Goal: Communication & Community: Answer question/provide support

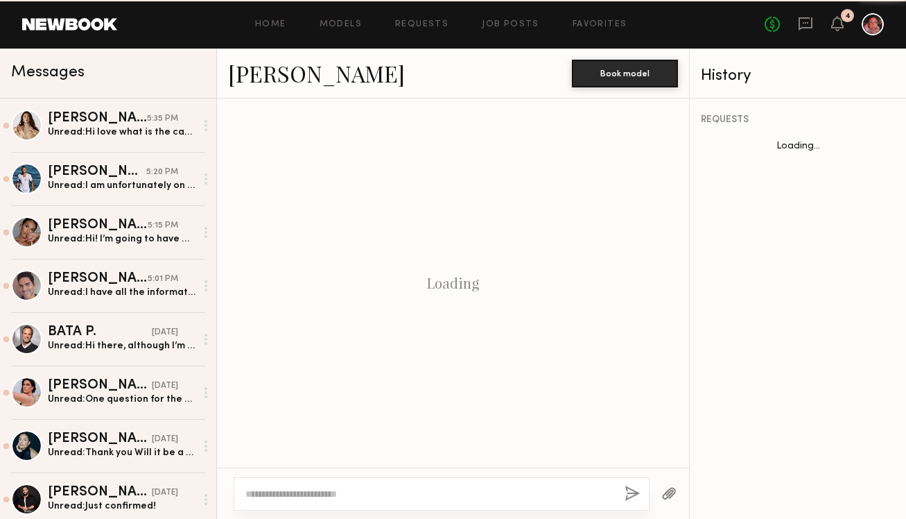
scroll to position [813, 0]
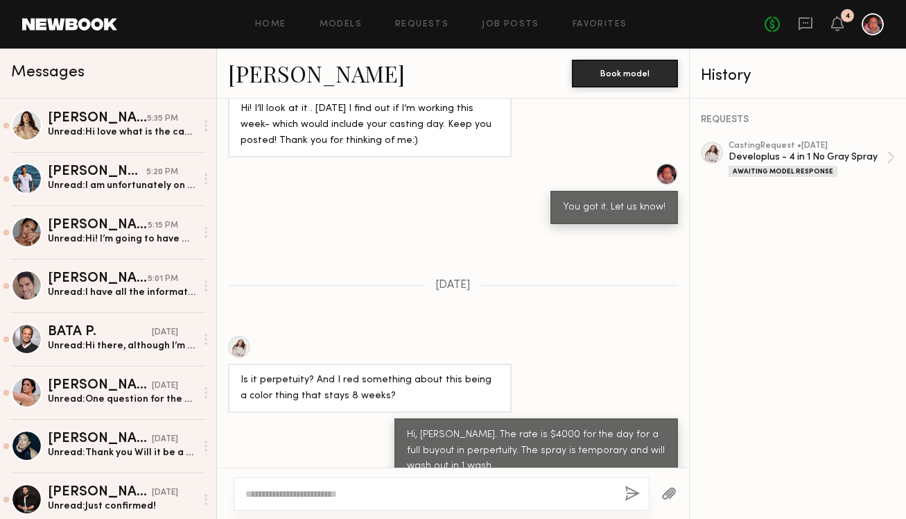
click at [336, 180] on div "You got it. Let us know!" at bounding box center [453, 193] width 472 height 61
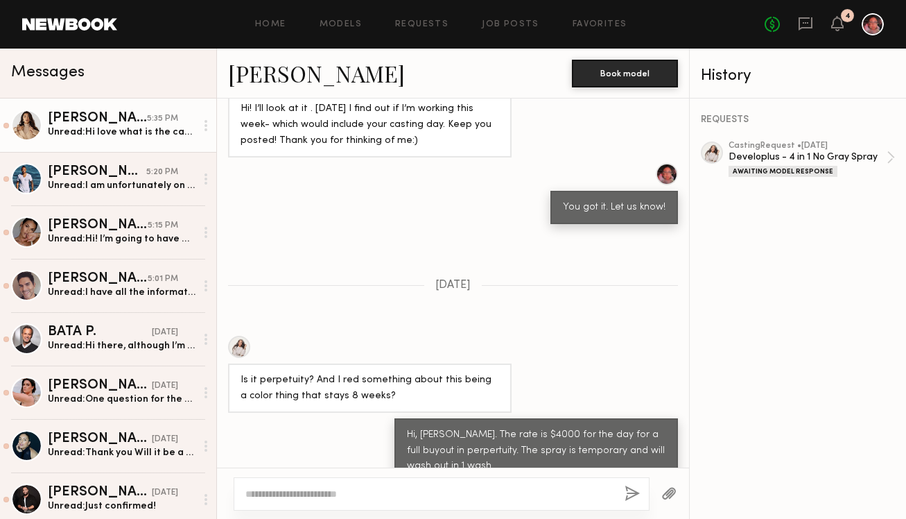
click at [137, 143] on link "Jenn L. 5:35 PM Unread: Hi love what is the casting for!" at bounding box center [108, 124] width 216 height 53
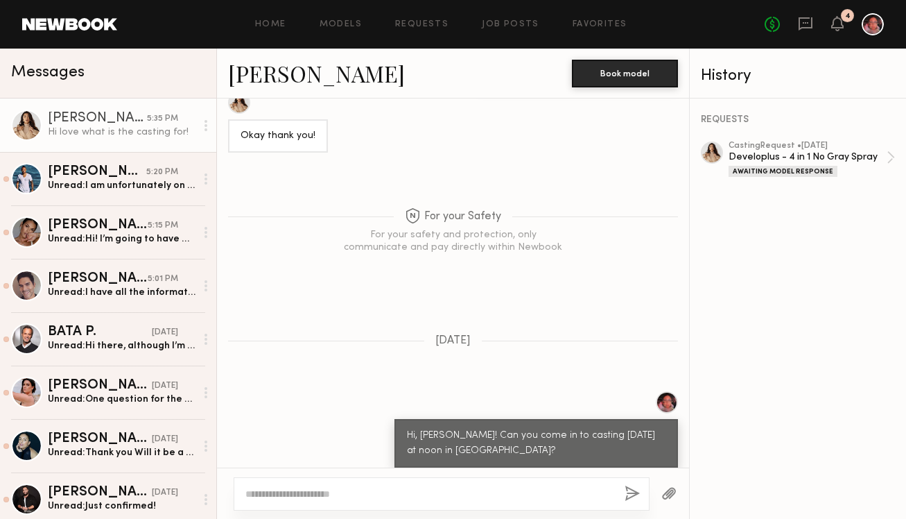
scroll to position [1014, 0]
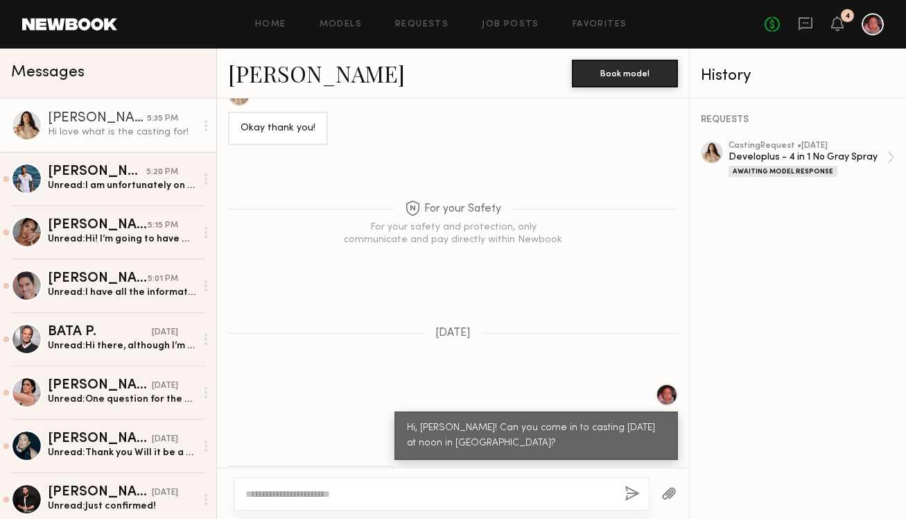
click at [494, 495] on textarea at bounding box center [429, 494] width 368 height 14
click at [465, 498] on textarea at bounding box center [429, 494] width 368 height 14
click at [467, 504] on div at bounding box center [442, 493] width 416 height 33
click at [459, 492] on textarea at bounding box center [429, 494] width 368 height 14
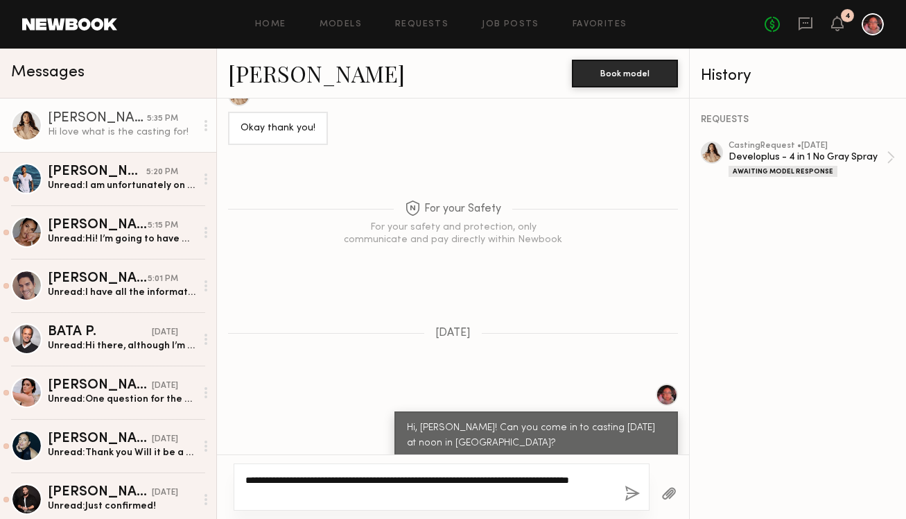
drag, startPoint x: 572, startPoint y: 479, endPoint x: 573, endPoint y: 508, distance: 29.2
click at [573, 508] on div "**********" at bounding box center [442, 486] width 416 height 47
click at [558, 504] on div "**********" at bounding box center [442, 486] width 416 height 47
click at [544, 496] on textarea "**********" at bounding box center [429, 487] width 368 height 28
type textarea "**********"
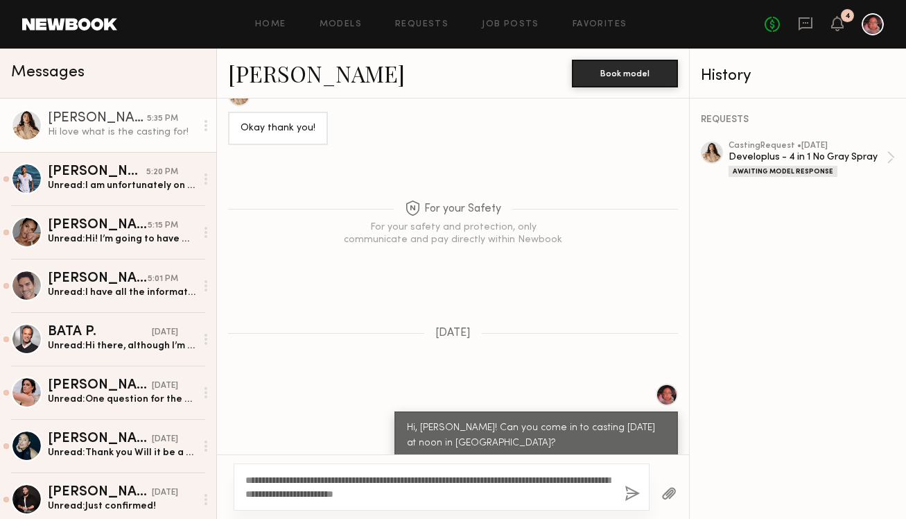
click at [631, 495] on button "button" at bounding box center [632, 493] width 15 height 17
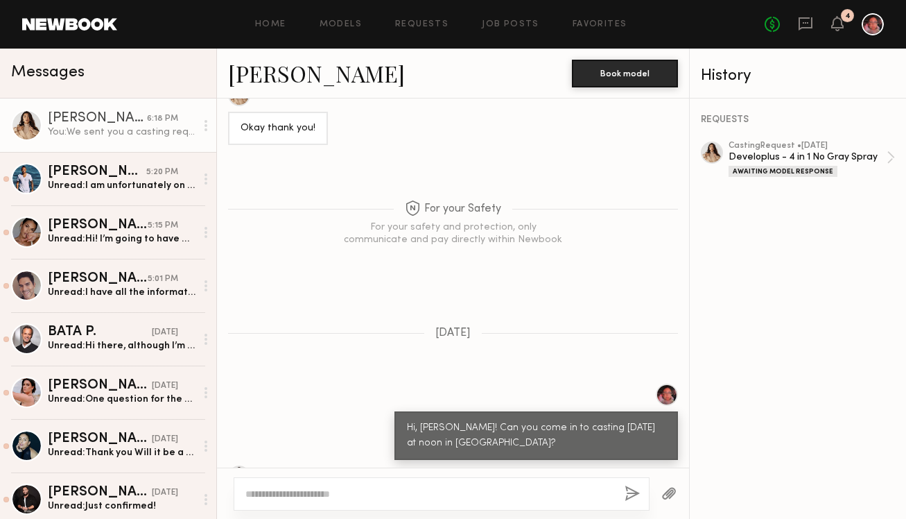
scroll to position [1218, 0]
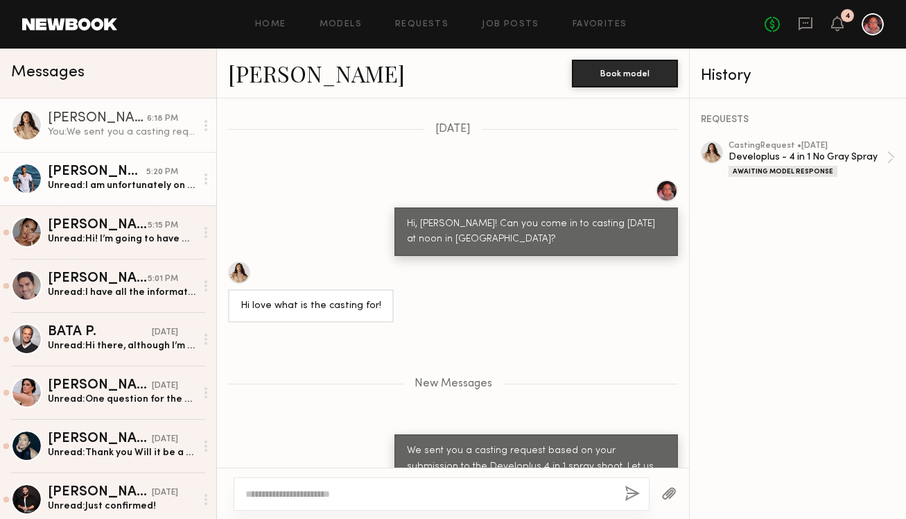
click at [93, 182] on div "Unread: I am unfortunately on a job in Hawaii until 9/4. Soonest I could do in …" at bounding box center [122, 185] width 148 height 13
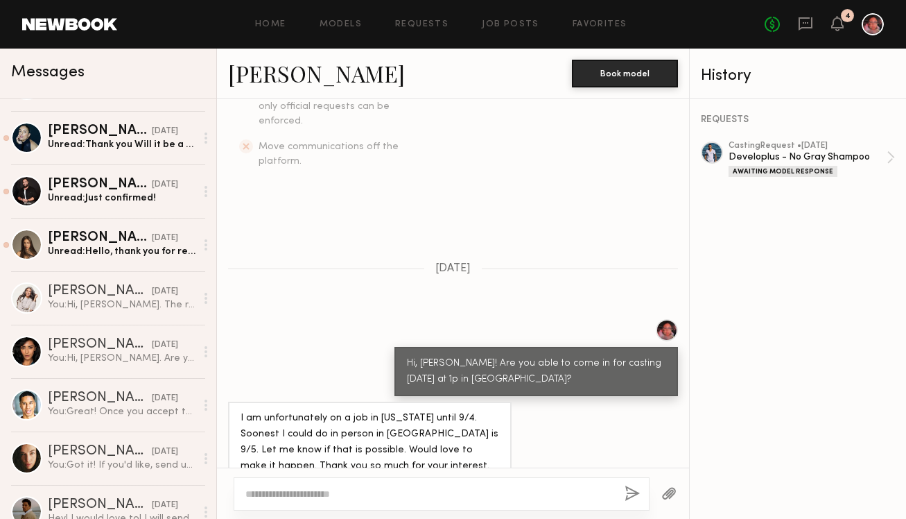
scroll to position [306, 0]
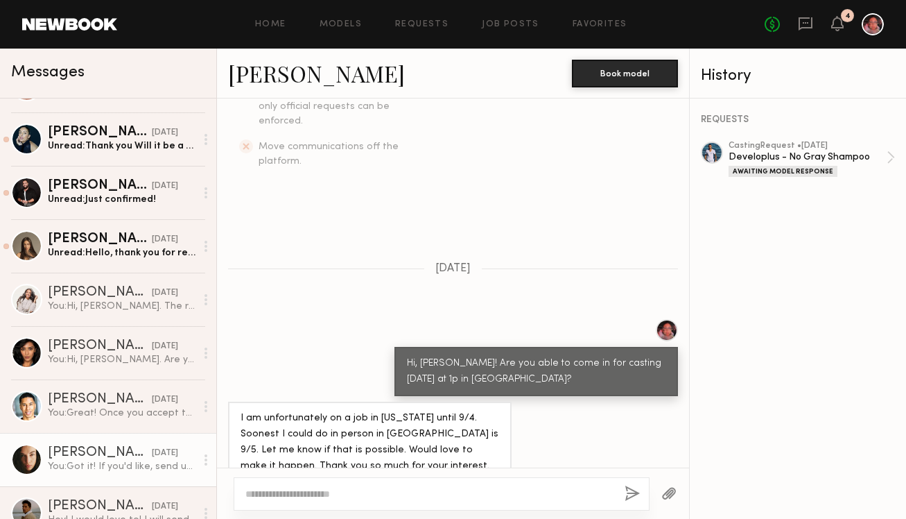
click at [126, 452] on div "Uliana V." at bounding box center [100, 453] width 104 height 14
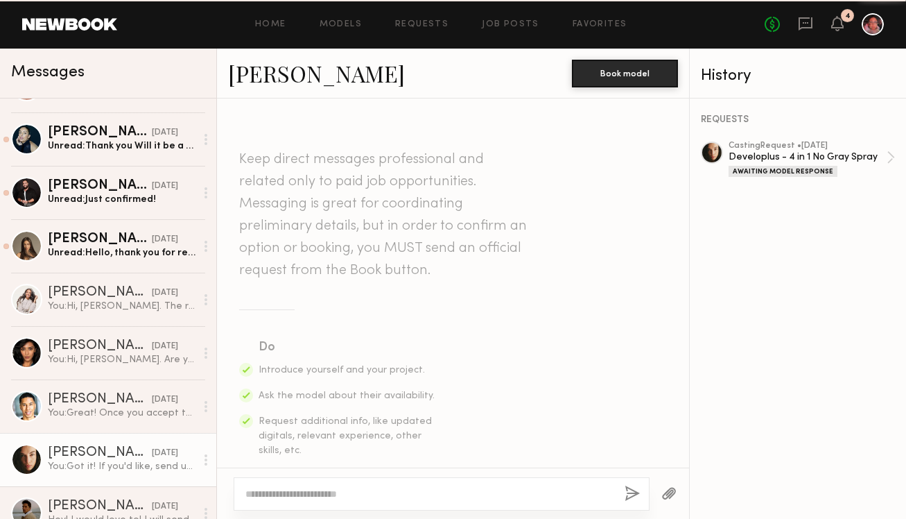
scroll to position [630, 0]
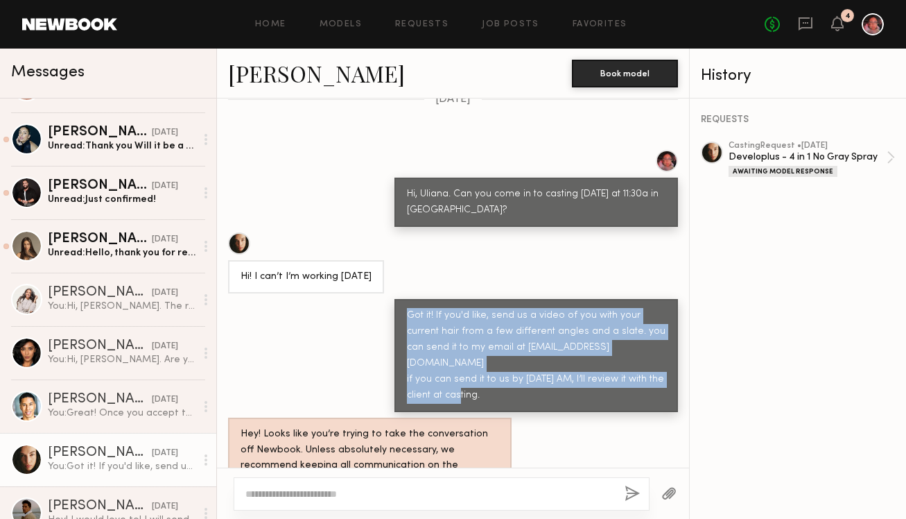
drag, startPoint x: 505, startPoint y: 353, endPoint x: 391, endPoint y: 283, distance: 133.6
click at [395, 299] on div "Got it! If you'd like, send us a video of you with your current hair from a few…" at bounding box center [537, 355] width 284 height 113
copy div "Got it! If you'd like, send us a video of you with your current hair from a few…"
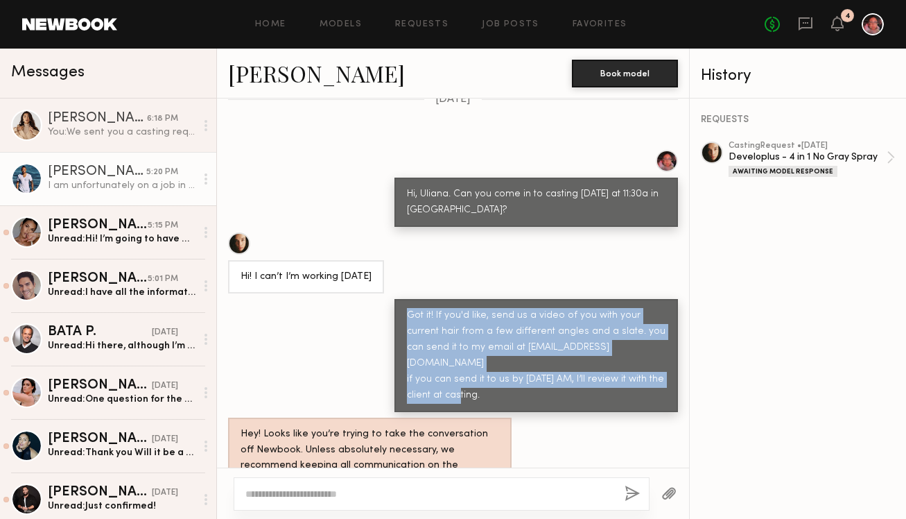
click at [101, 189] on div "I am unfortunately on a job in Hawaii until 9/4. Soonest I could do in person i…" at bounding box center [122, 185] width 148 height 13
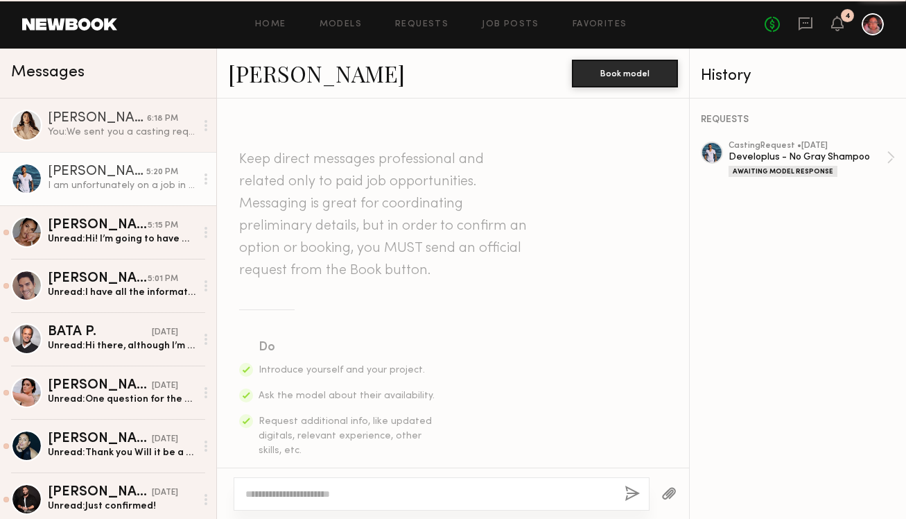
scroll to position [460, 0]
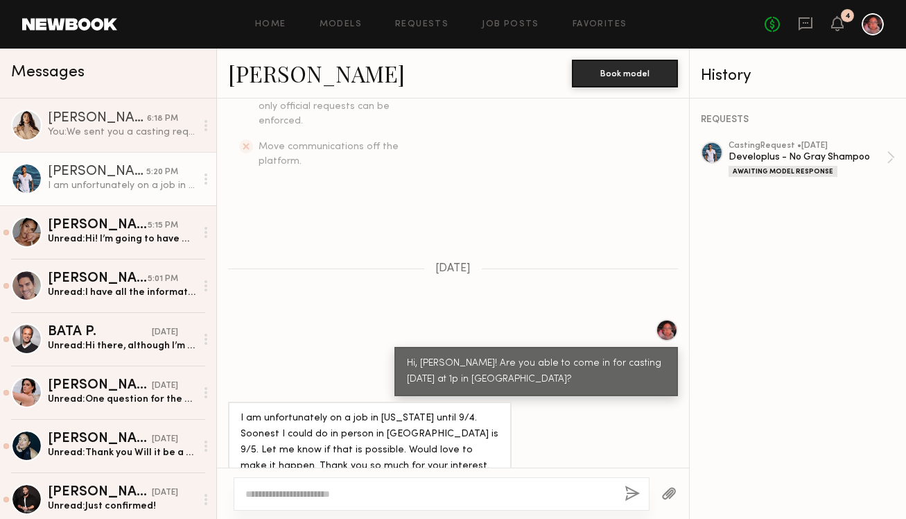
click at [270, 488] on textarea at bounding box center [429, 494] width 368 height 14
click at [267, 492] on textarea at bounding box center [429, 494] width 368 height 14
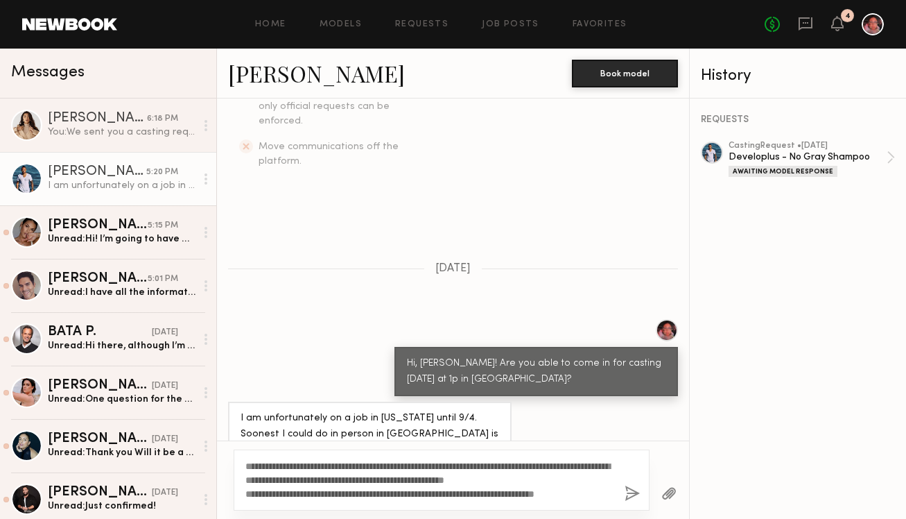
type textarea "**********"
click at [630, 496] on button "button" at bounding box center [632, 493] width 15 height 17
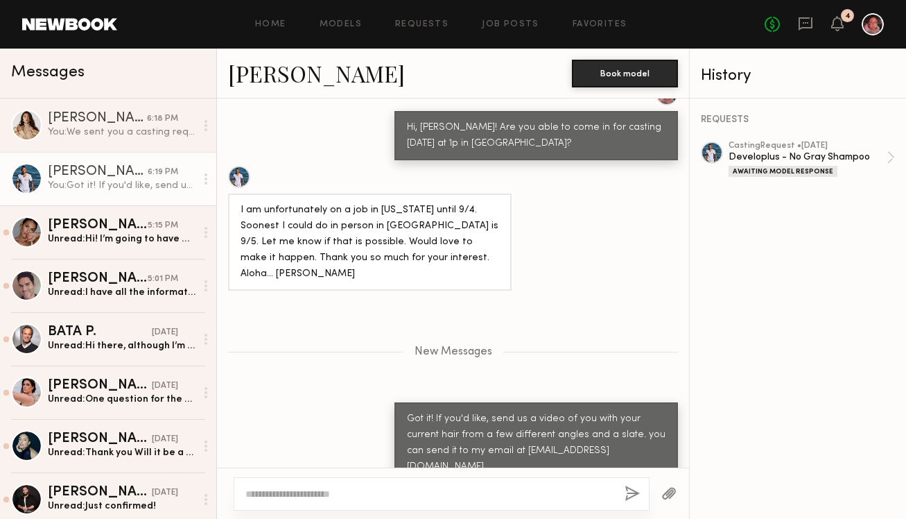
scroll to position [783, 0]
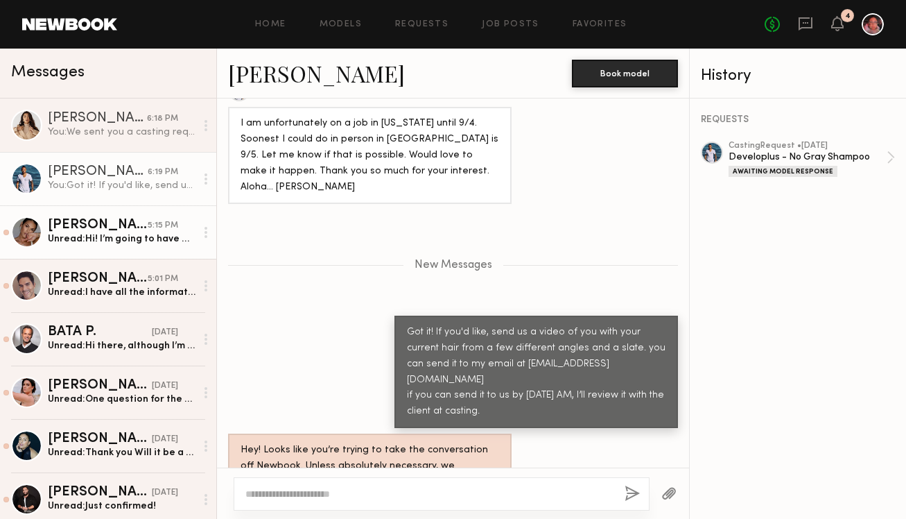
click at [84, 238] on div "Unread: Hi! I’m going to have my toddler…. Will that be ok? My nanny isn’t avai…" at bounding box center [122, 238] width 148 height 13
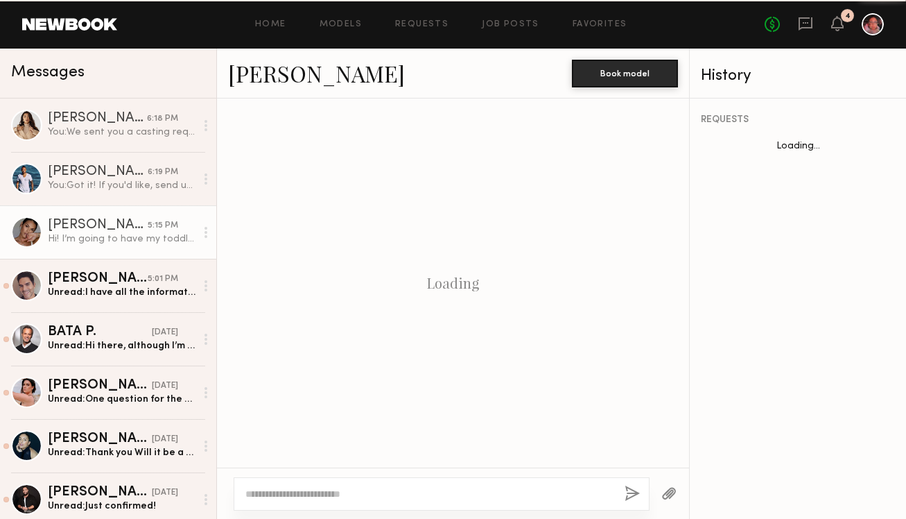
scroll to position [429, 0]
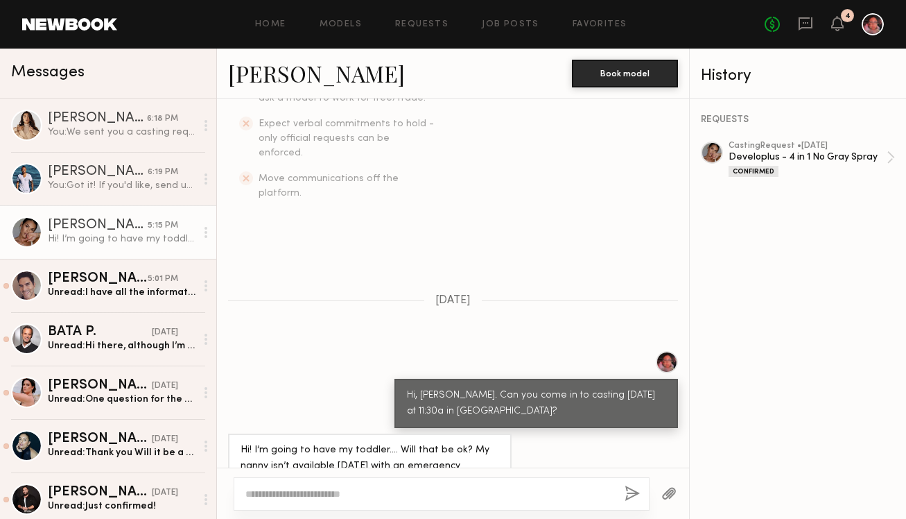
click at [285, 504] on div at bounding box center [442, 493] width 416 height 33
click at [284, 498] on textarea at bounding box center [429, 494] width 368 height 14
type textarea "**********"
click at [629, 493] on button "button" at bounding box center [632, 493] width 15 height 17
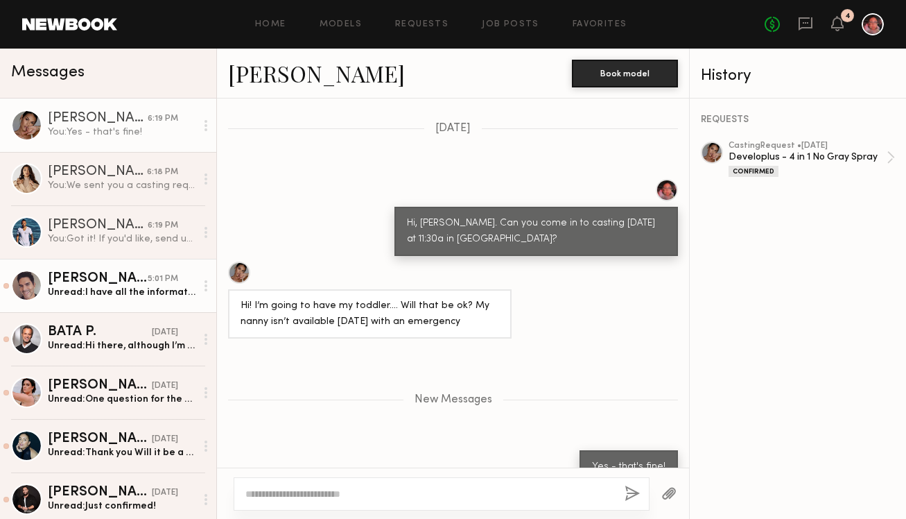
click at [86, 281] on div "[PERSON_NAME]" at bounding box center [98, 279] width 100 height 14
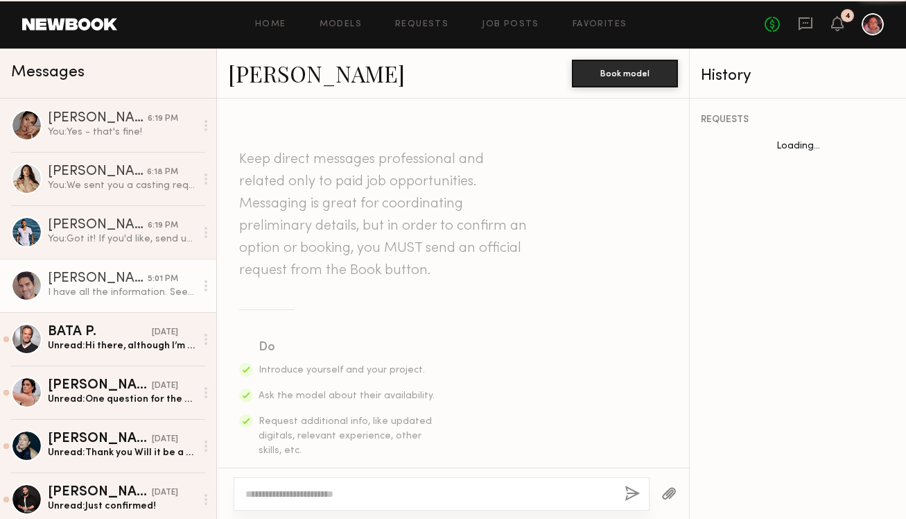
scroll to position [591, 0]
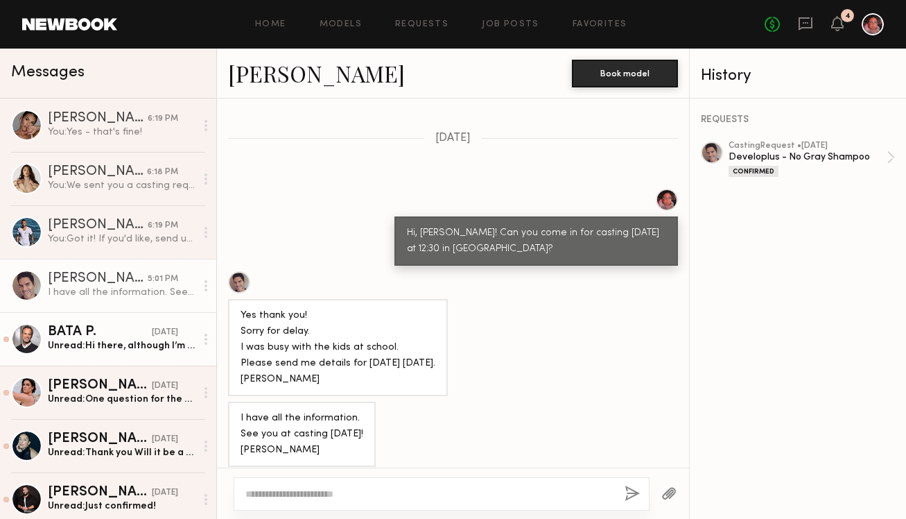
click at [114, 347] on div "Unread: Hi there, although I’m booked on a job tomorrow I can still try to come…" at bounding box center [122, 345] width 148 height 13
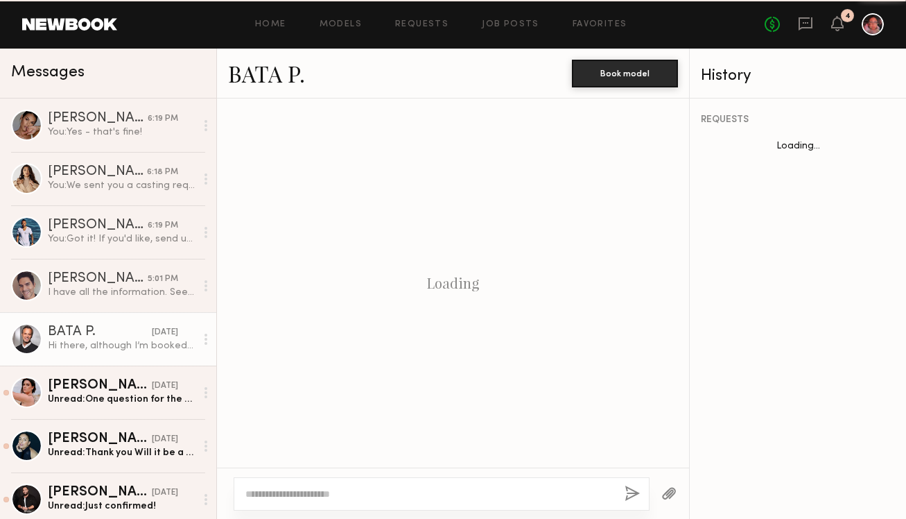
scroll to position [460, 0]
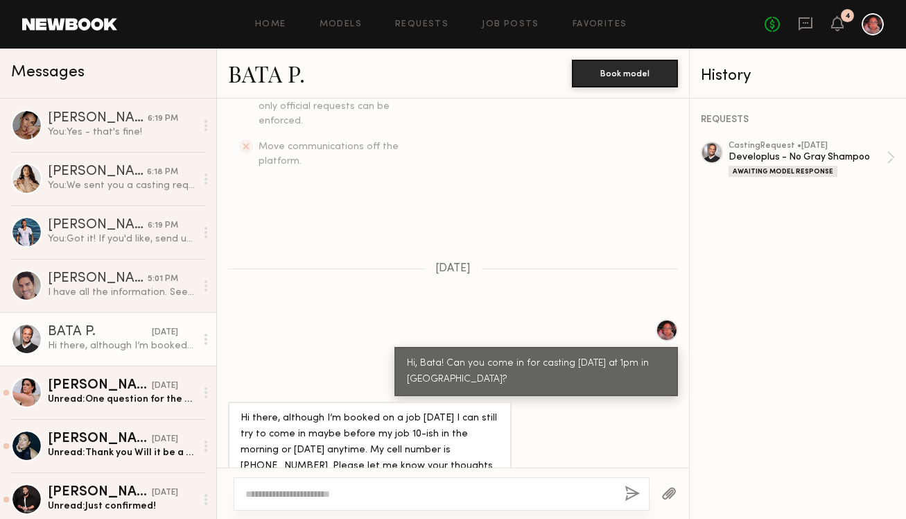
click at [275, 490] on textarea at bounding box center [429, 494] width 368 height 14
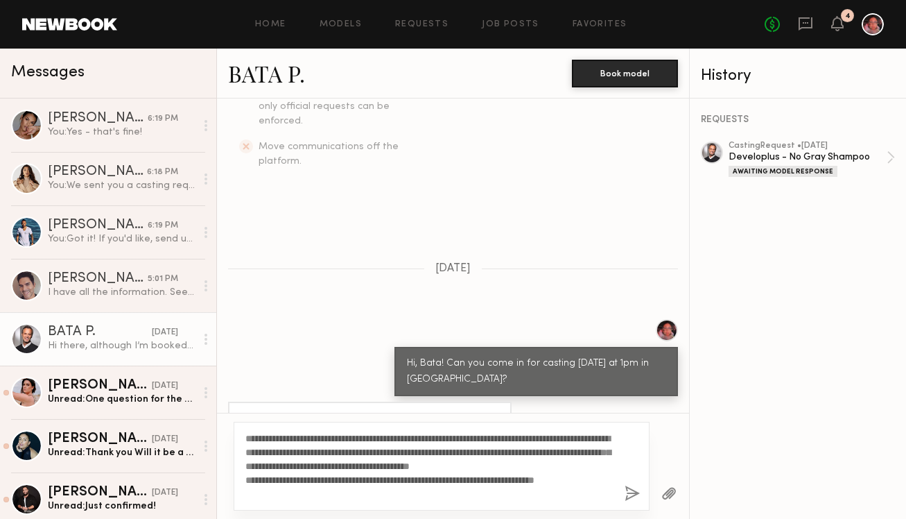
drag, startPoint x: 330, startPoint y: 451, endPoint x: 295, endPoint y: 451, distance: 34.7
click at [295, 451] on textarea "**********" at bounding box center [429, 465] width 368 height 69
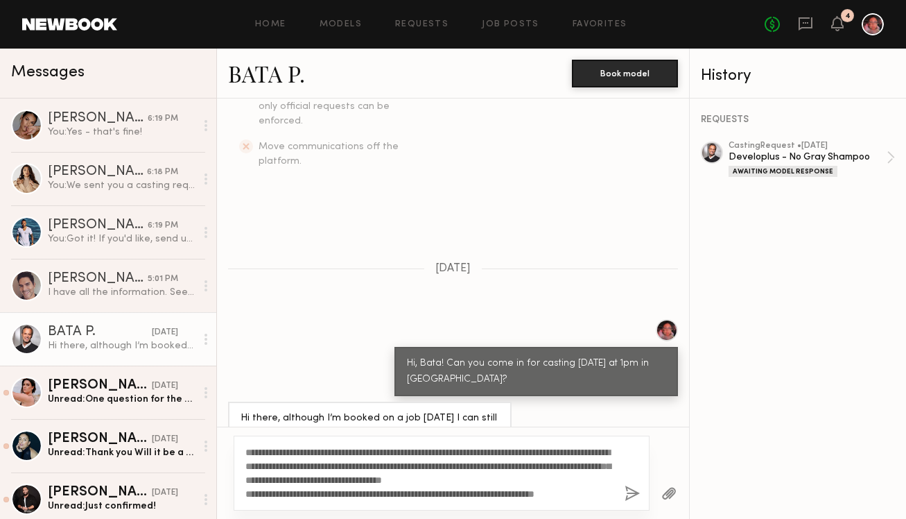
click at [275, 452] on textarea "**********" at bounding box center [429, 472] width 368 height 55
drag, startPoint x: 263, startPoint y: 447, endPoint x: 225, endPoint y: 449, distance: 38.2
click at [225, 449] on div "**********" at bounding box center [453, 472] width 472 height 92
type textarea "**********"
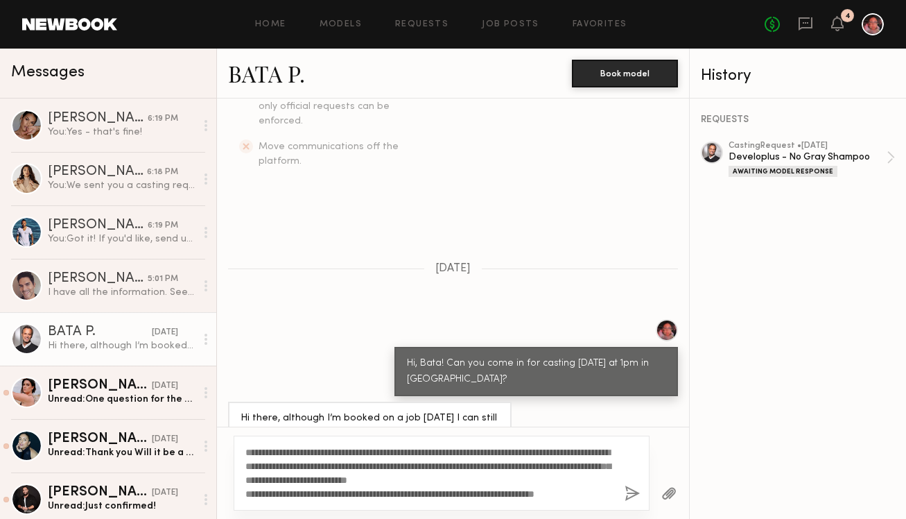
click at [633, 490] on button "button" at bounding box center [632, 493] width 15 height 17
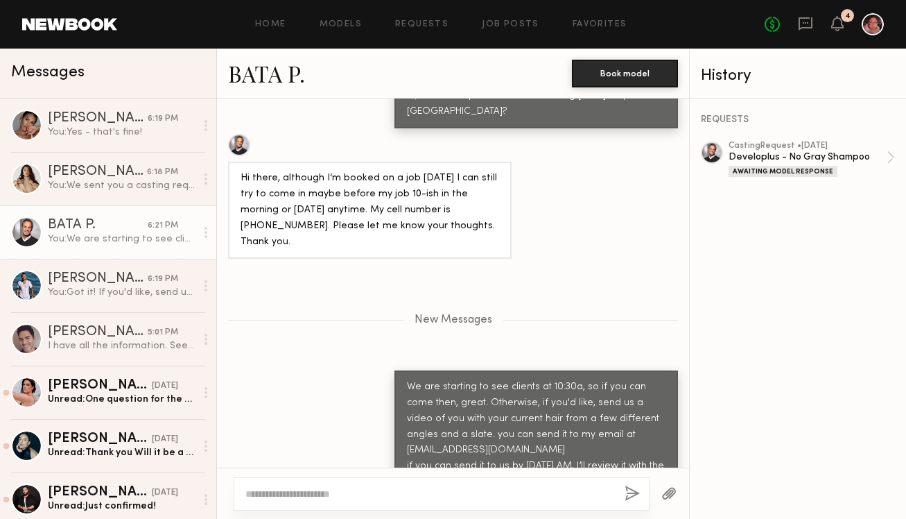
scroll to position [814, 0]
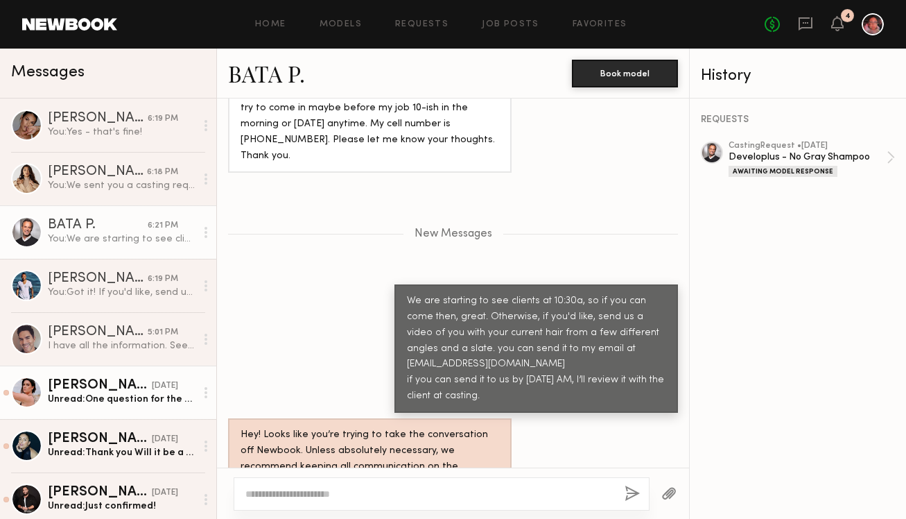
click at [142, 397] on div "Unread: One question for the greys do yall need to see a lot of them or is it o…" at bounding box center [122, 398] width 148 height 13
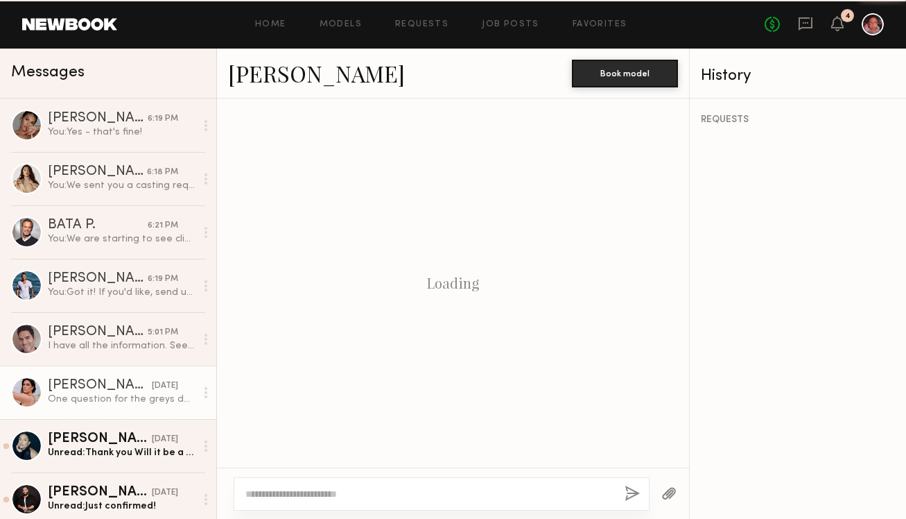
scroll to position [511, 0]
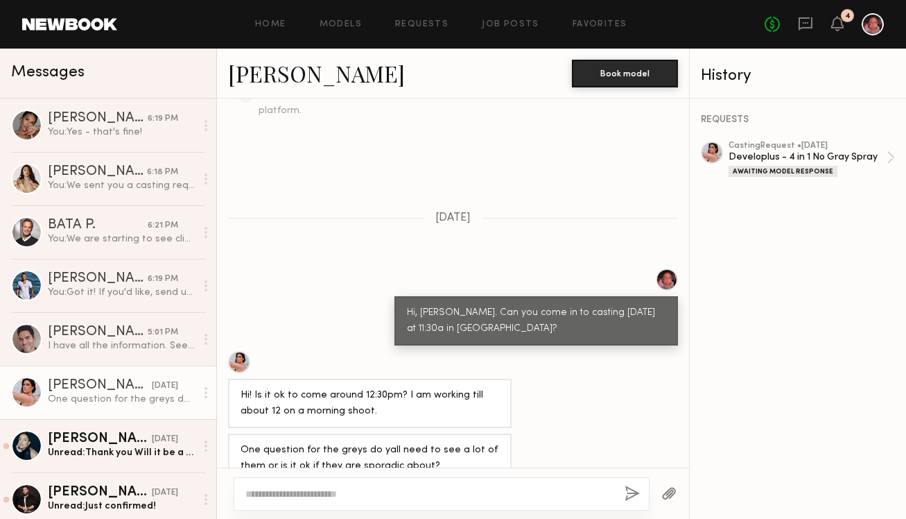
click at [282, 493] on textarea at bounding box center [429, 494] width 368 height 14
type textarea "**********"
click at [626, 498] on button "button" at bounding box center [632, 493] width 15 height 17
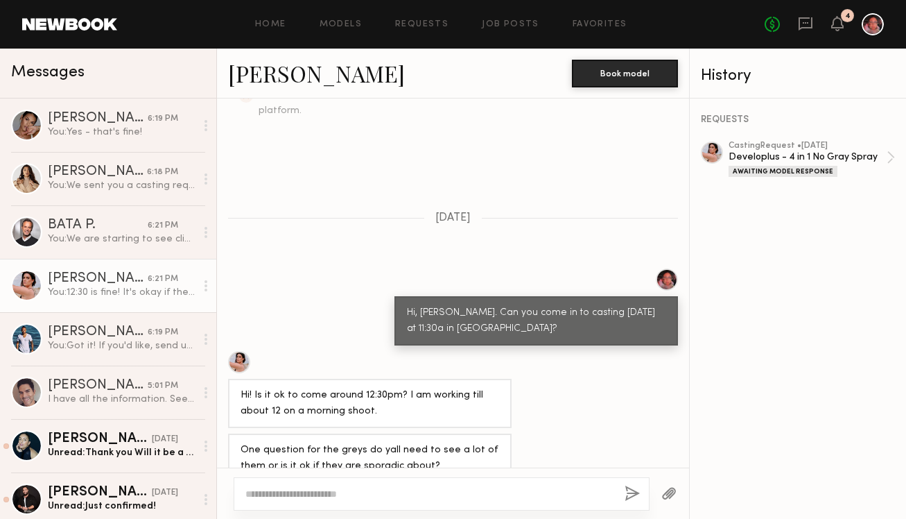
scroll to position [655, 0]
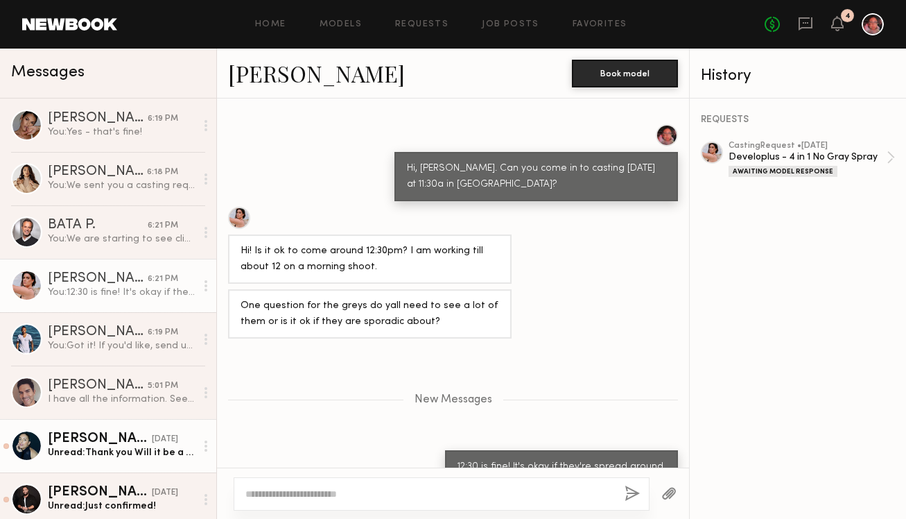
click at [152, 440] on div "[DATE]" at bounding box center [165, 439] width 26 height 13
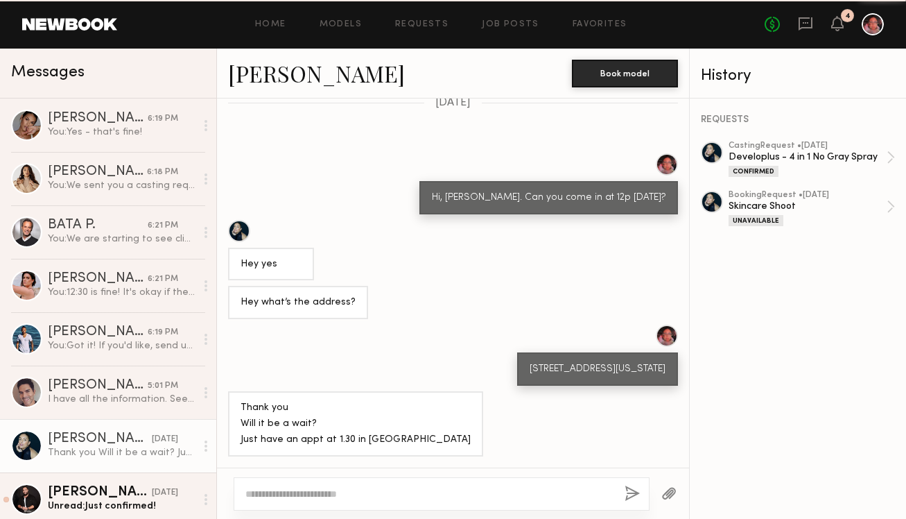
scroll to position [791, 0]
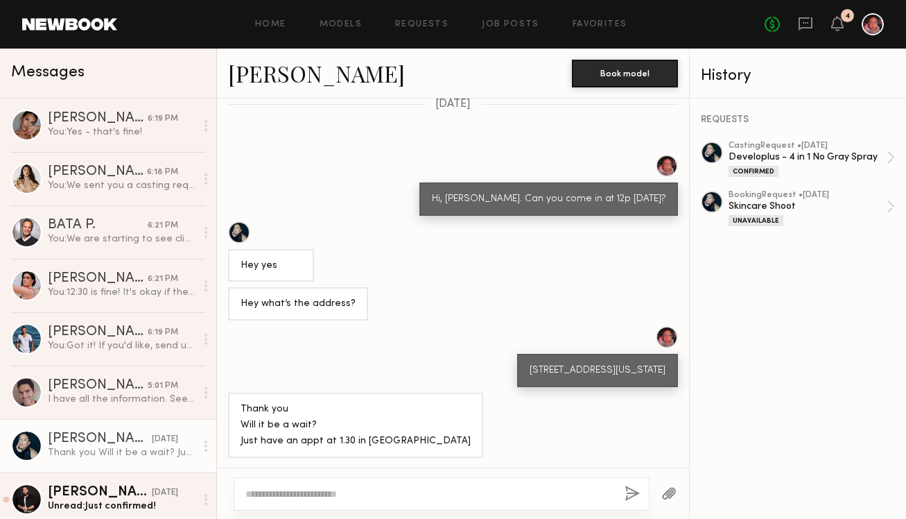
click at [345, 492] on textarea at bounding box center [429, 494] width 368 height 14
click at [346, 490] on textarea at bounding box center [429, 494] width 368 height 14
type textarea "**********"
click at [634, 490] on button "button" at bounding box center [632, 493] width 15 height 17
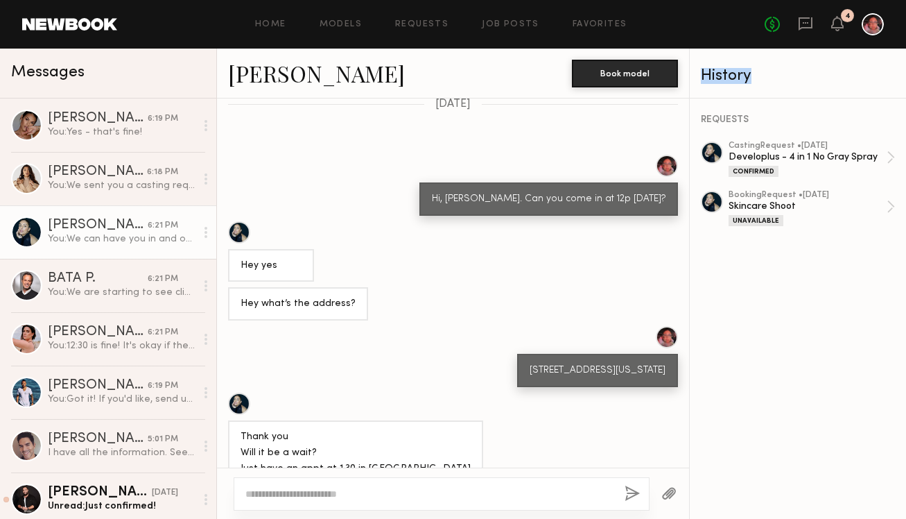
scroll to position [962, 0]
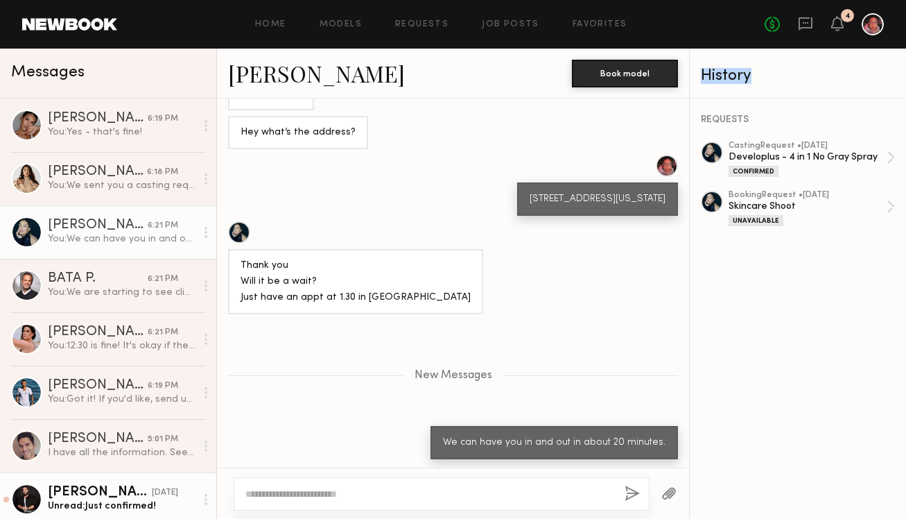
click at [92, 513] on link "Shayne C. yesterday Unread: Just confirmed!" at bounding box center [108, 498] width 216 height 53
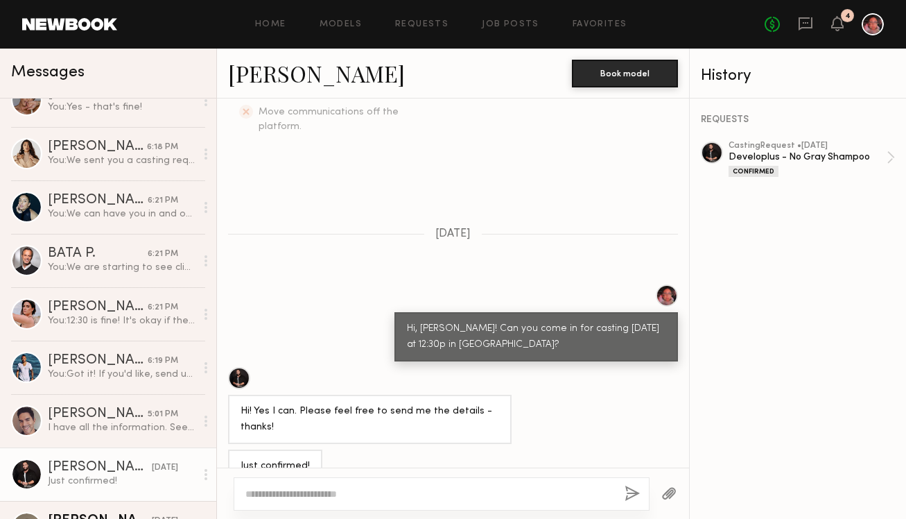
scroll to position [38, 0]
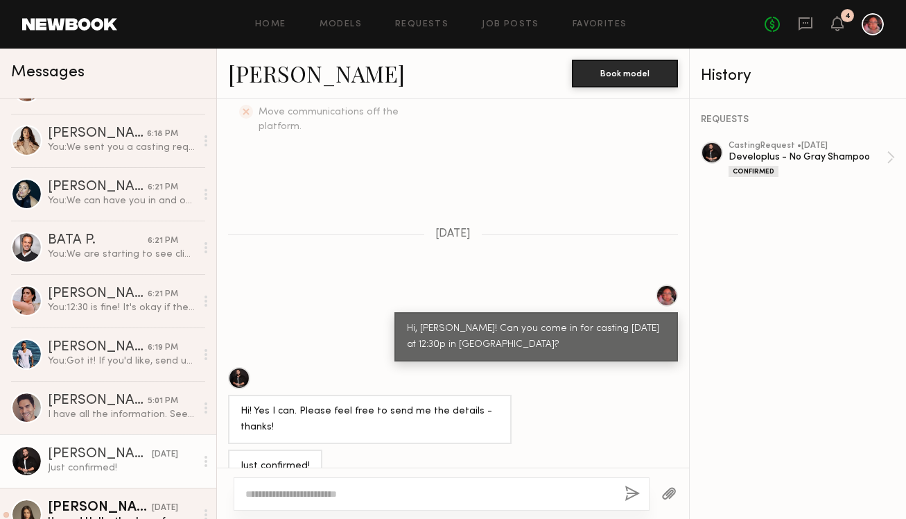
click at [297, 500] on textarea at bounding box center [429, 494] width 368 height 14
type textarea "**********"
click at [633, 492] on button "button" at bounding box center [632, 493] width 15 height 17
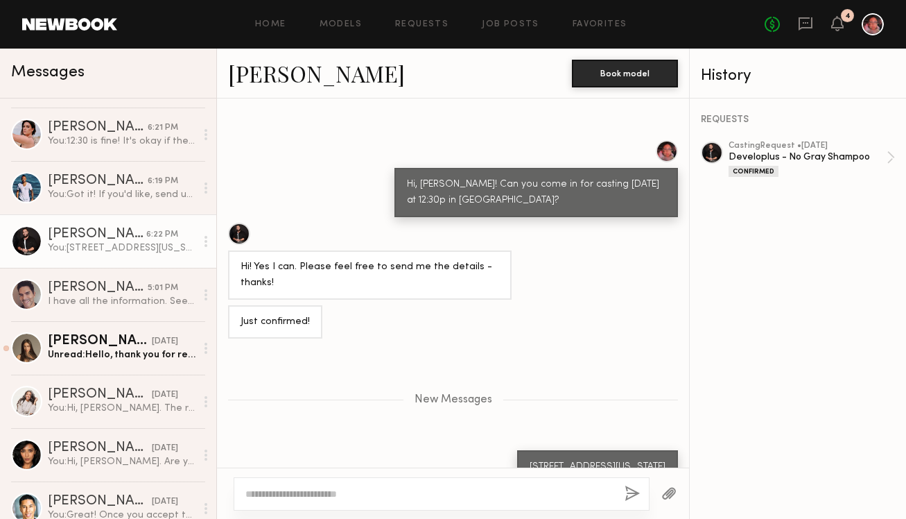
scroll to position [206, 0]
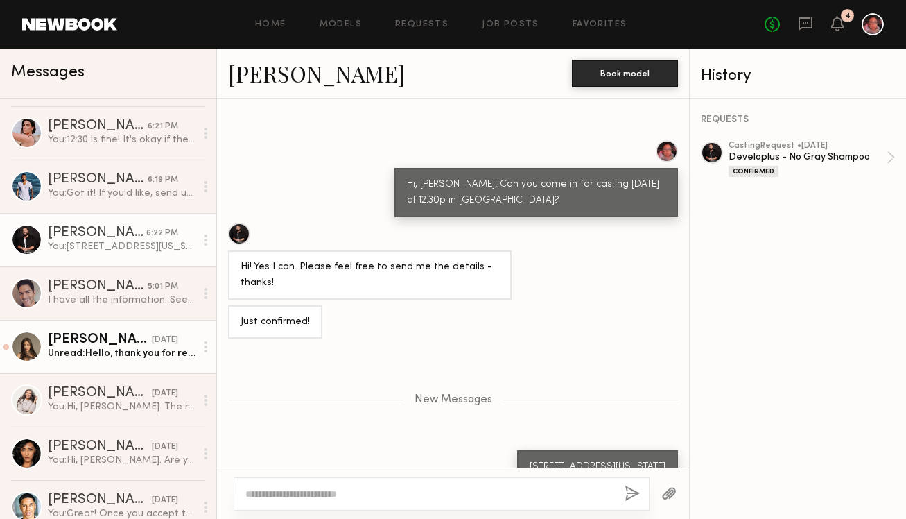
click at [96, 333] on div "[PERSON_NAME]" at bounding box center [100, 340] width 104 height 14
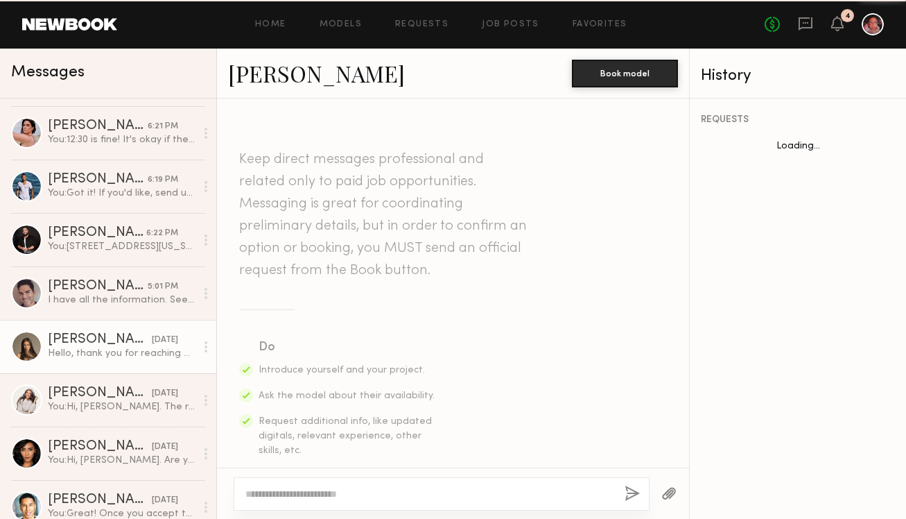
scroll to position [460, 0]
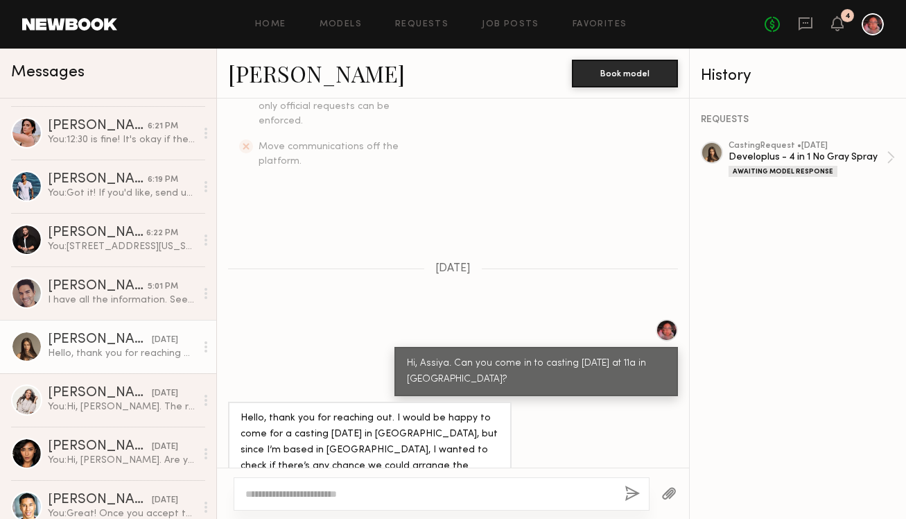
click at [270, 508] on div at bounding box center [442, 493] width 416 height 33
click at [270, 496] on textarea at bounding box center [429, 494] width 368 height 14
paste textarea "**********"
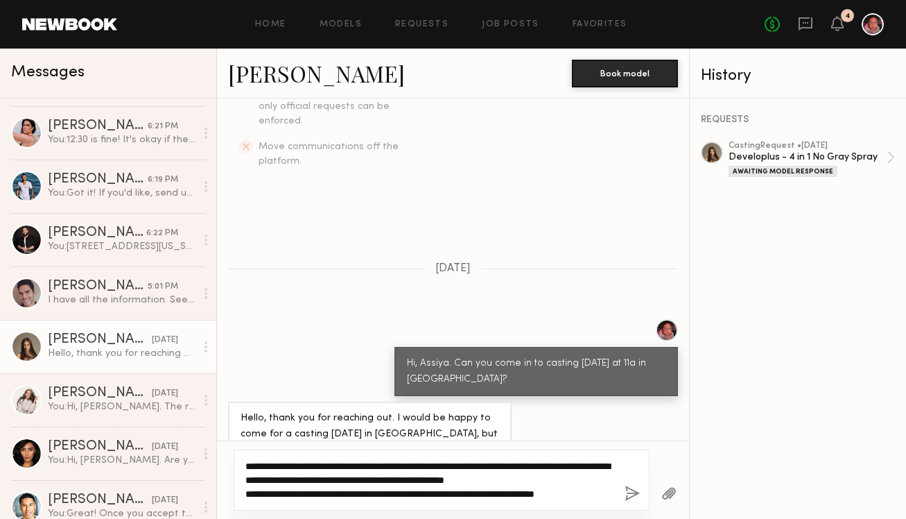
type textarea "**********"
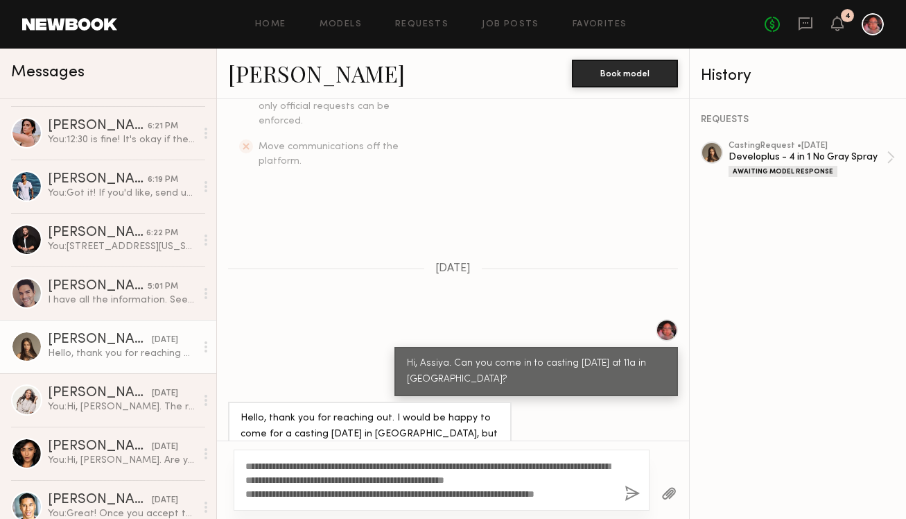
click at [629, 494] on button "button" at bounding box center [632, 493] width 15 height 17
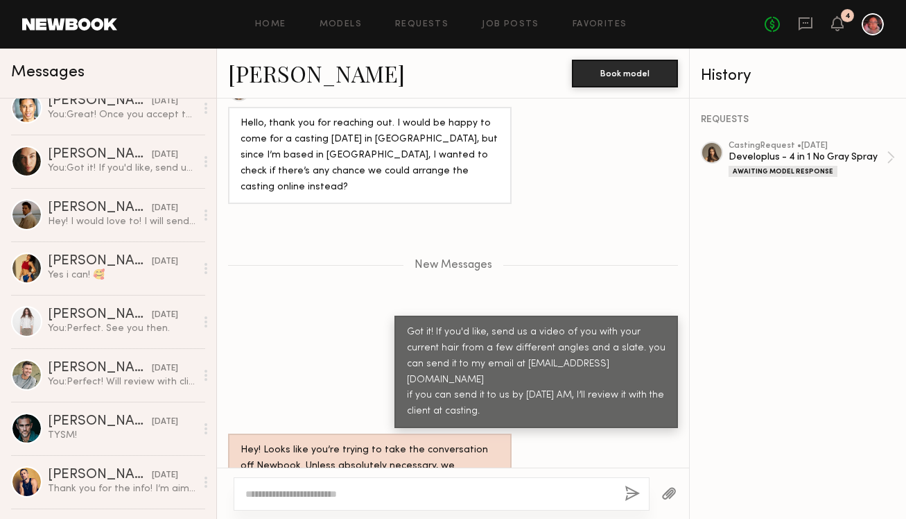
scroll to position [0, 0]
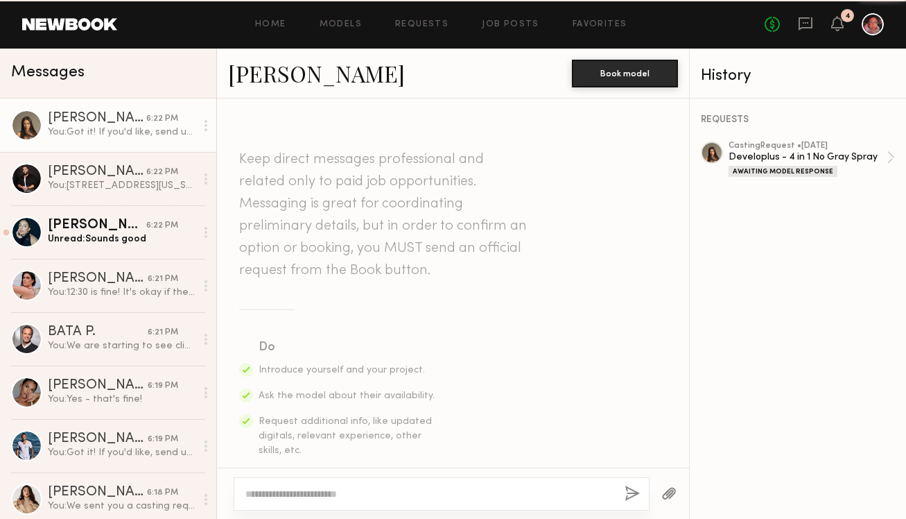
scroll to position [677, 0]
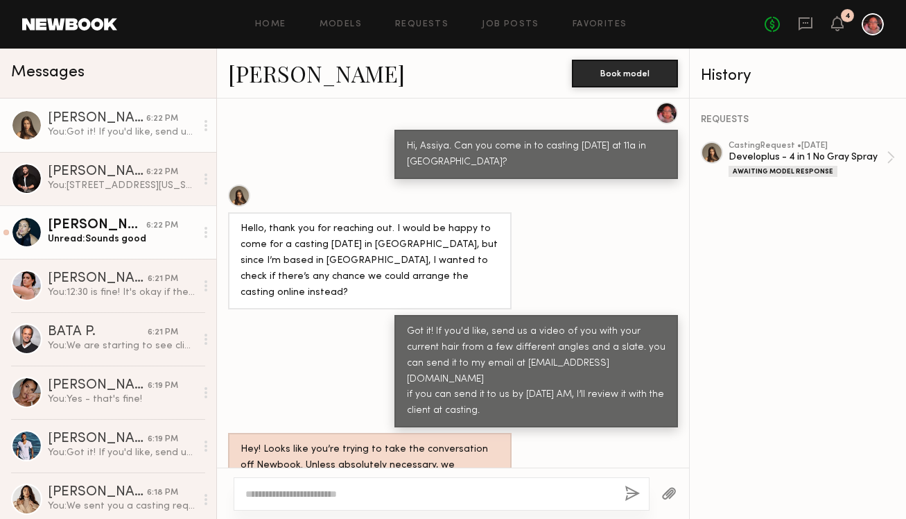
click at [102, 243] on div "Unread: Sounds good" at bounding box center [122, 238] width 148 height 13
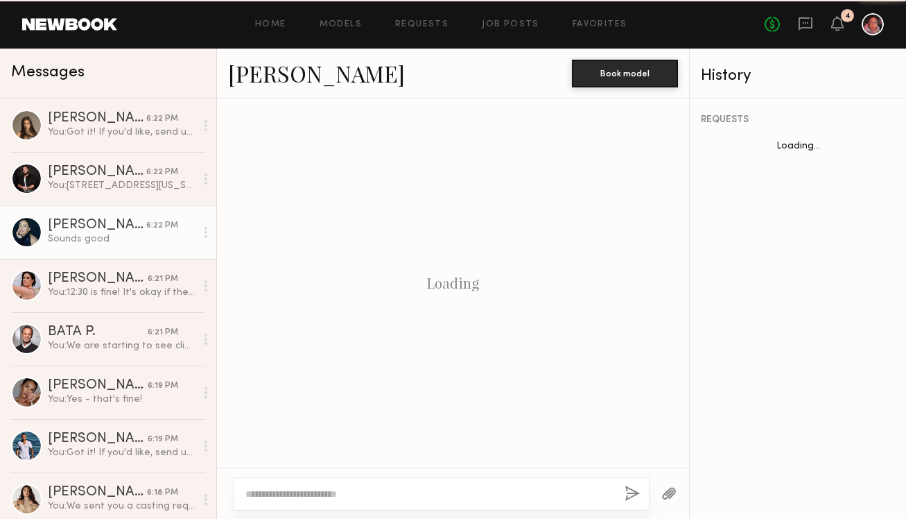
scroll to position [759, 0]
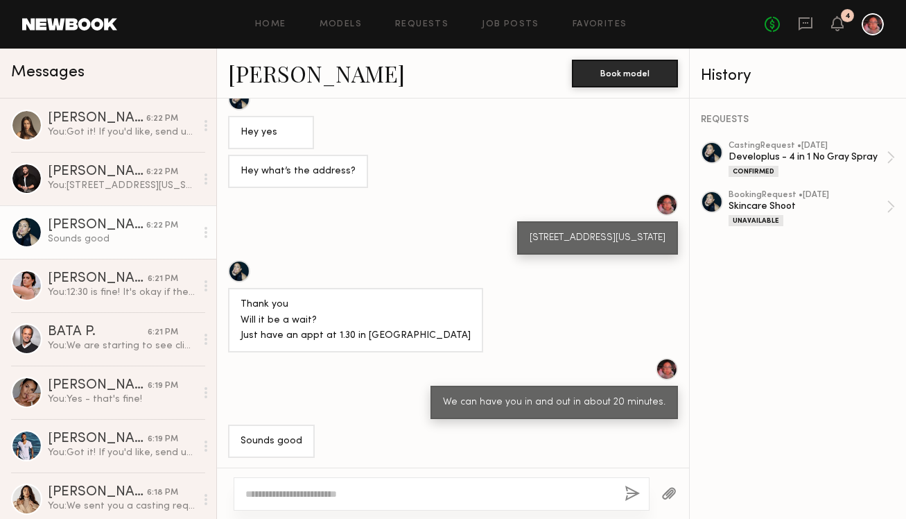
click at [845, 24] on div "No fees up to $5,000 4" at bounding box center [824, 24] width 119 height 22
click at [840, 21] on icon at bounding box center [837, 23] width 11 height 10
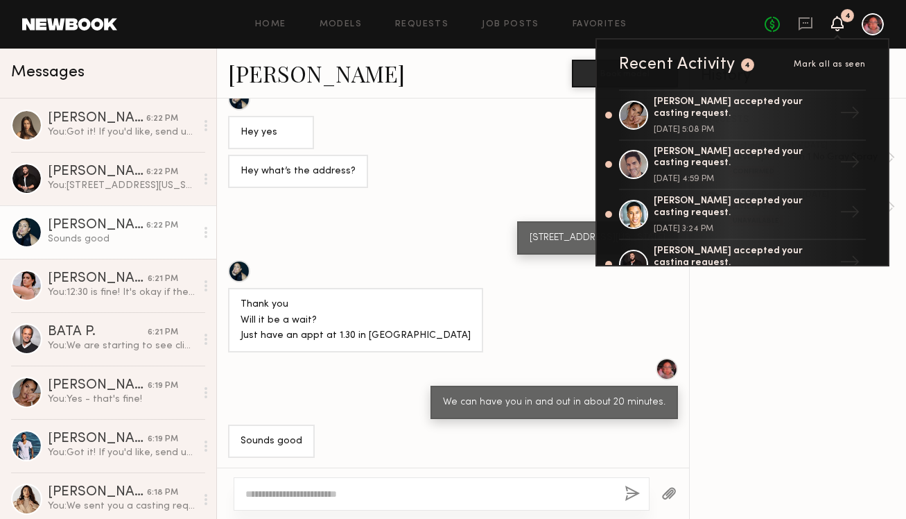
click at [64, 25] on link at bounding box center [69, 24] width 95 height 12
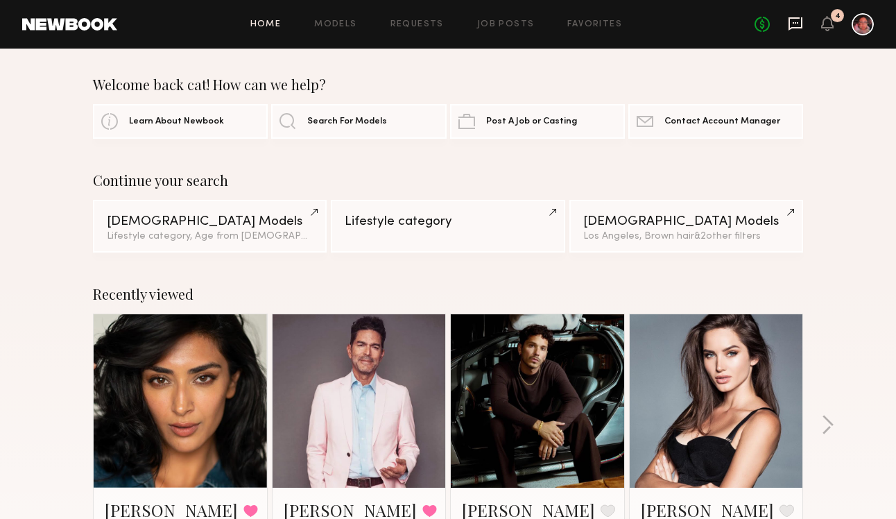
click at [795, 24] on icon at bounding box center [796, 22] width 6 height 1
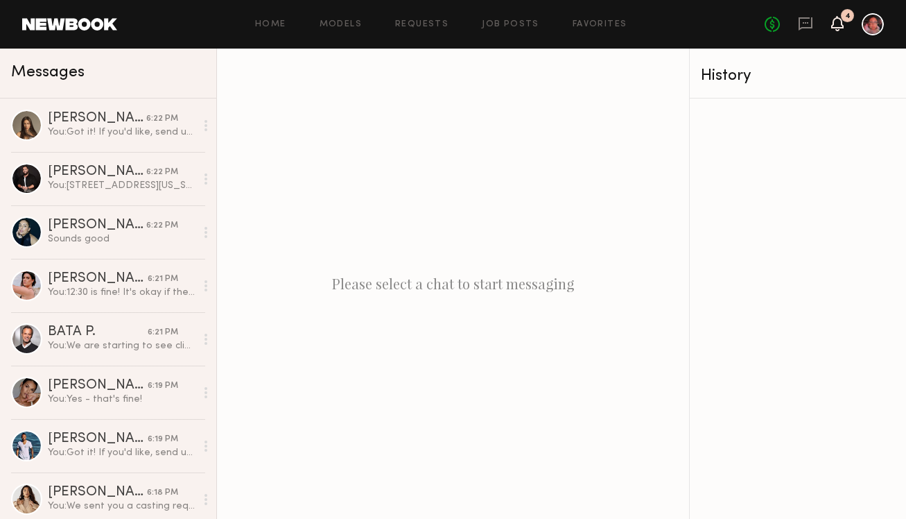
click at [838, 28] on icon at bounding box center [837, 23] width 12 height 15
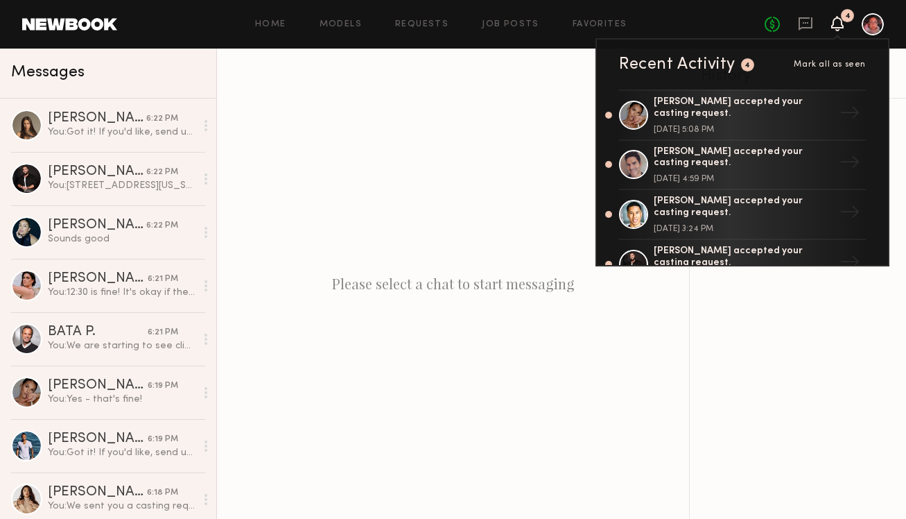
click at [826, 63] on span "Mark all as seen" at bounding box center [830, 64] width 72 height 8
